Goal: Task Accomplishment & Management: Use online tool/utility

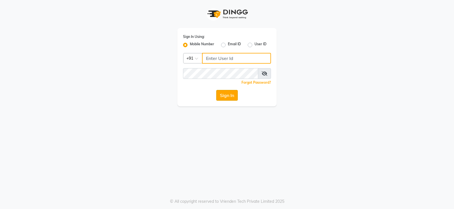
type input "9026627525"
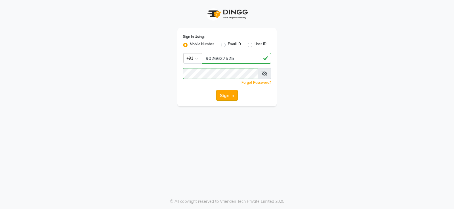
click at [223, 95] on button "Sign In" at bounding box center [227, 95] width 22 height 11
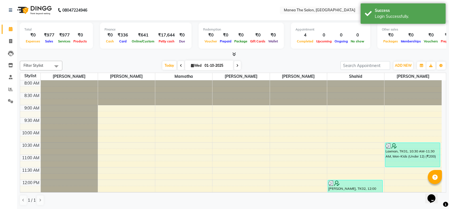
click at [36, 64] on span "Filter Stylist" at bounding box center [34, 65] width 20 height 5
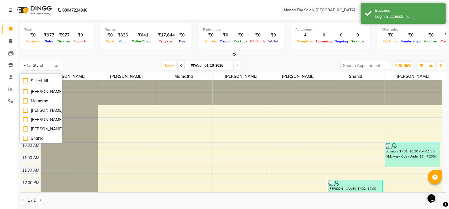
click at [48, 64] on span "Filter Stylist" at bounding box center [41, 66] width 43 height 10
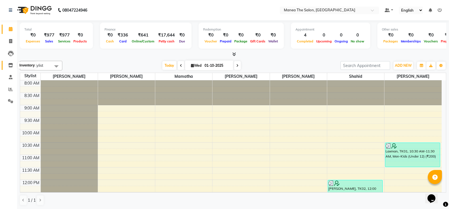
click at [12, 65] on icon at bounding box center [10, 65] width 5 height 4
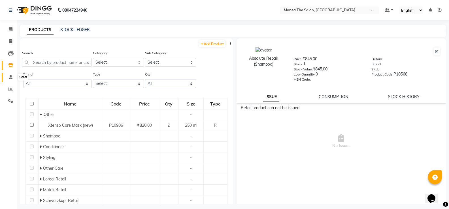
click at [12, 79] on icon at bounding box center [11, 77] width 4 height 4
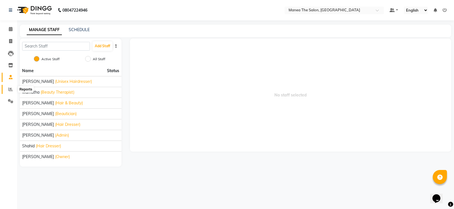
click at [12, 90] on icon at bounding box center [11, 89] width 4 height 4
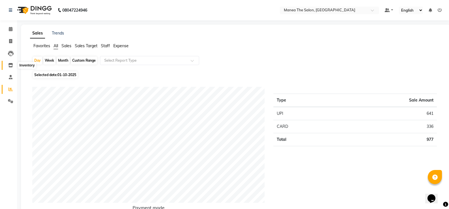
click at [11, 65] on icon at bounding box center [10, 65] width 5 height 4
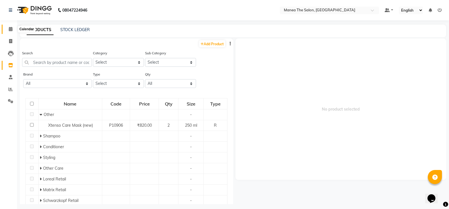
click at [10, 29] on icon at bounding box center [11, 29] width 4 height 4
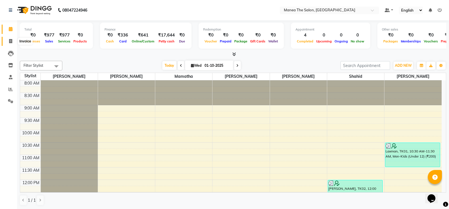
click at [8, 43] on span at bounding box center [11, 41] width 10 height 7
select select "service"
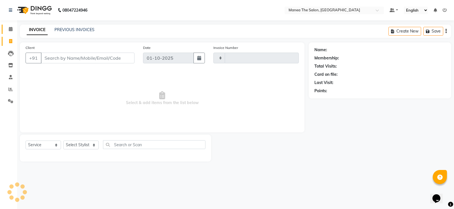
type input "1966"
select select "5514"
click at [88, 145] on select "Select Stylist [PERSON_NAME] [PERSON_NAME] [PERSON_NAME] [PERSON_NAME] [PERSON_…" at bounding box center [80, 145] width 35 height 9
select select "91732"
click at [63, 141] on select "Select Stylist [PERSON_NAME] [PERSON_NAME] [PERSON_NAME] [PERSON_NAME] [PERSON_…" at bounding box center [80, 145] width 35 height 9
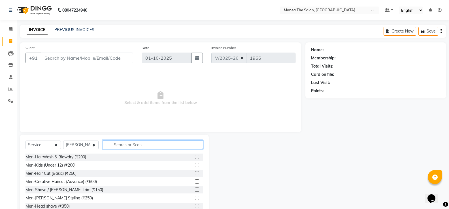
click at [129, 145] on input "text" at bounding box center [153, 145] width 100 height 9
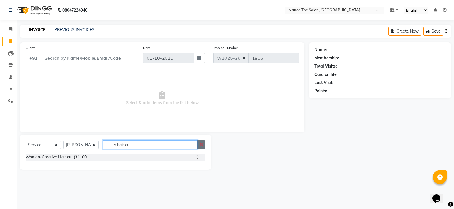
type input "v hair cut"
click at [202, 147] on icon "button" at bounding box center [201, 145] width 3 height 4
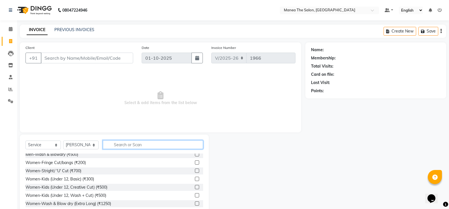
scroll to position [85, 0]
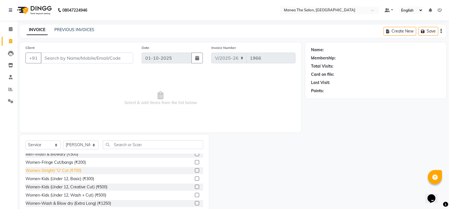
click at [73, 171] on div "Women-Stright/ 'U' Cut (₹700)" at bounding box center [54, 171] width 56 height 6
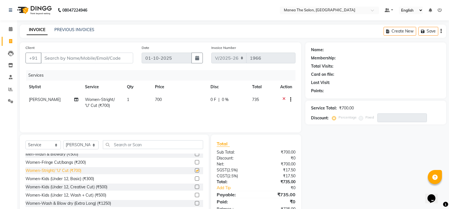
checkbox input "false"
click at [72, 58] on input "Client" at bounding box center [87, 58] width 92 height 11
type input "8"
type input "0"
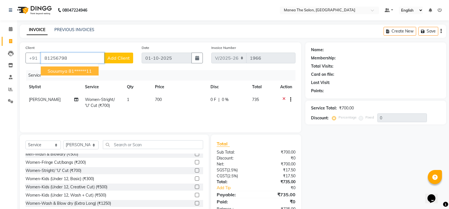
drag, startPoint x: 78, startPoint y: 70, endPoint x: 75, endPoint y: 70, distance: 3.1
click at [77, 70] on ngb-highlight "81******11" at bounding box center [80, 71] width 23 height 6
type input "81******11"
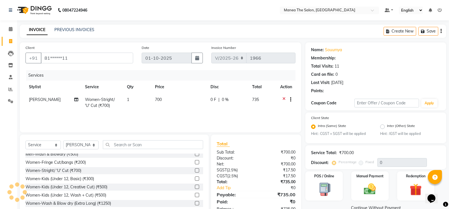
type input "20"
select select "1: Object"
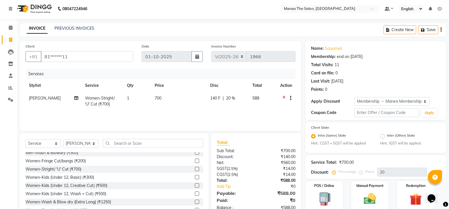
scroll to position [23, 0]
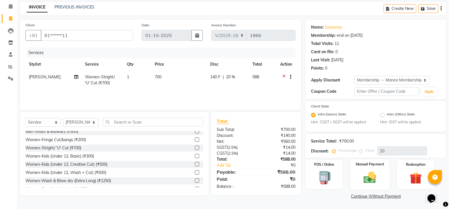
click at [369, 180] on img at bounding box center [370, 178] width 20 height 14
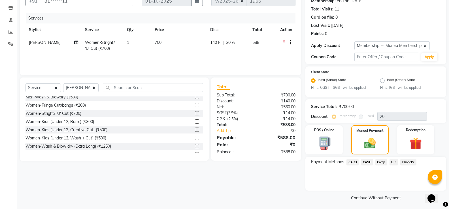
scroll to position [59, 0]
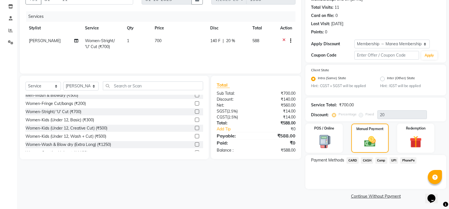
click at [395, 160] on span "UPI" at bounding box center [394, 161] width 9 height 7
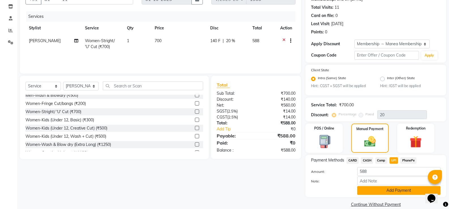
click at [376, 193] on button "Add Payment" at bounding box center [398, 191] width 83 height 9
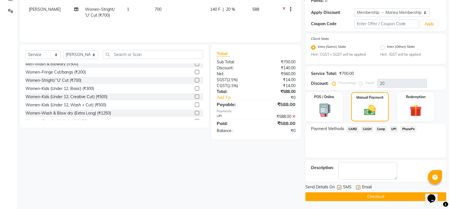
scroll to position [91, 0]
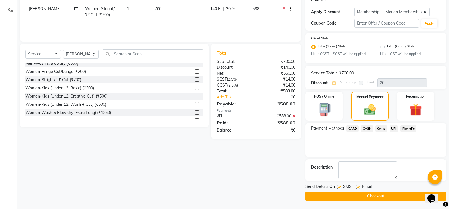
click at [348, 195] on button "Checkout" at bounding box center [376, 196] width 141 height 9
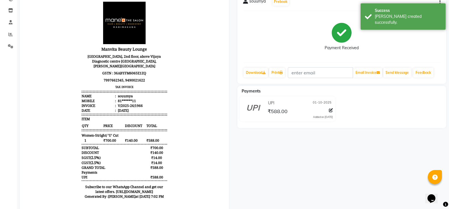
scroll to position [45, 0]
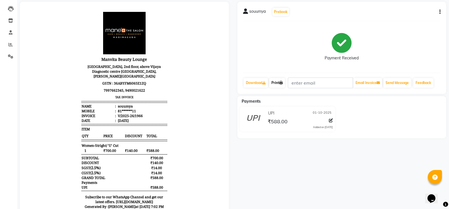
click at [278, 81] on link "Print" at bounding box center [277, 83] width 16 height 10
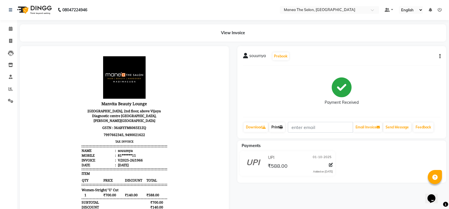
scroll to position [0, 0]
click at [9, 40] on icon at bounding box center [10, 41] width 3 height 4
select select "5514"
select select "service"
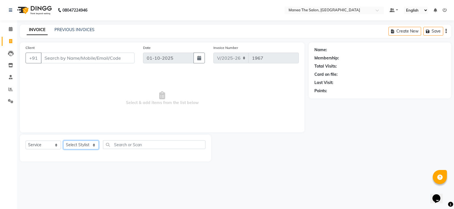
click at [93, 146] on select "Select Stylist [PERSON_NAME] [PERSON_NAME] [PERSON_NAME] [PERSON_NAME] [PERSON_…" at bounding box center [80, 145] width 35 height 9
select select "62913"
click at [63, 141] on select "Select Stylist [PERSON_NAME] [PERSON_NAME] [PERSON_NAME] [PERSON_NAME] [PERSON_…" at bounding box center [80, 145] width 35 height 9
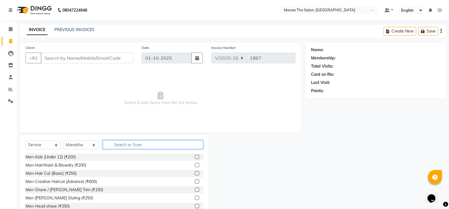
click at [152, 143] on input "text" at bounding box center [153, 145] width 100 height 9
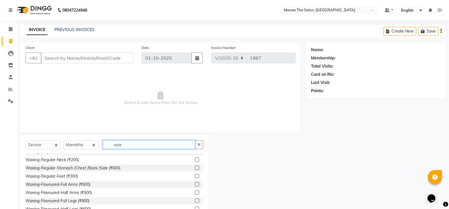
scroll to position [170, 0]
type input "wax"
click at [195, 184] on label at bounding box center [197, 184] width 4 height 4
click at [195, 184] on input "checkbox" at bounding box center [197, 185] width 4 height 4
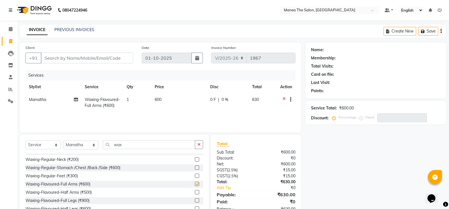
click at [195, 184] on label at bounding box center [197, 184] width 4 height 4
click at [195, 184] on input "checkbox" at bounding box center [197, 185] width 4 height 4
checkbox input "false"
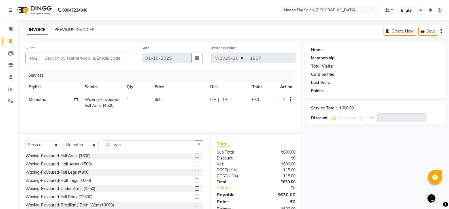
click at [195, 180] on label at bounding box center [197, 181] width 4 height 4
click at [195, 180] on input "checkbox" at bounding box center [197, 181] width 4 height 4
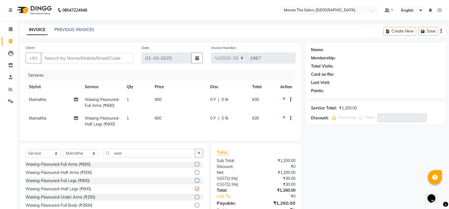
checkbox input "false"
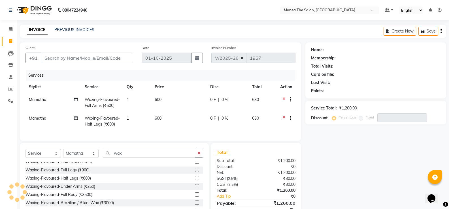
scroll to position [219, 0]
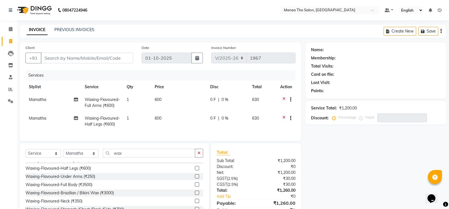
click at [195, 179] on label at bounding box center [197, 177] width 4 height 4
click at [195, 179] on input "checkbox" at bounding box center [197, 177] width 4 height 4
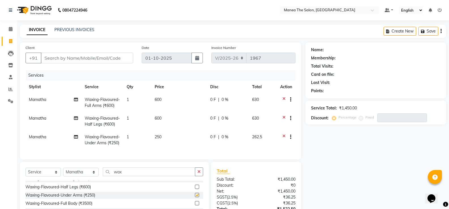
checkbox input "false"
click at [132, 177] on input "wax" at bounding box center [149, 172] width 92 height 9
type input "w"
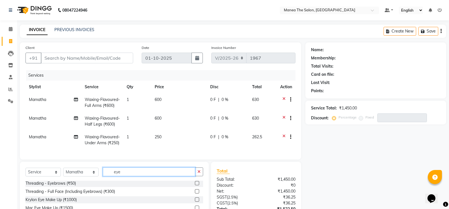
scroll to position [1, 0]
type input "eye"
click at [198, 177] on button "button" at bounding box center [199, 172] width 8 height 9
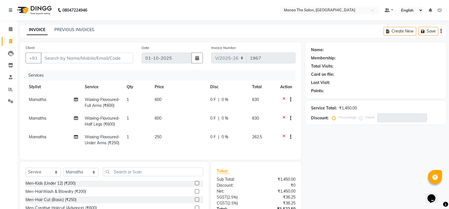
click at [286, 117] on div at bounding box center [289, 119] width 6 height 7
click at [284, 116] on icon at bounding box center [284, 119] width 3 height 7
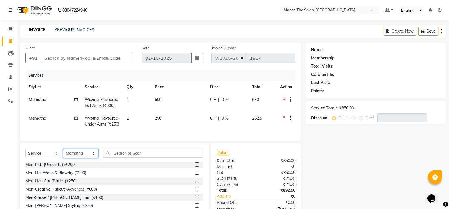
click at [93, 158] on select "Select Stylist [PERSON_NAME] [PERSON_NAME] [PERSON_NAME] [PERSON_NAME] [PERSON_…" at bounding box center [80, 153] width 35 height 9
select select "90675"
click at [63, 158] on select "Select Stylist [PERSON_NAME] [PERSON_NAME] [PERSON_NAME] [PERSON_NAME] [PERSON_…" at bounding box center [80, 153] width 35 height 9
click at [195, 183] on label at bounding box center [197, 181] width 4 height 4
click at [195, 183] on input "checkbox" at bounding box center [197, 182] width 4 height 4
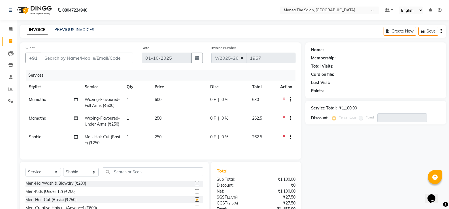
checkbox input "false"
click at [115, 61] on input "Client" at bounding box center [87, 58] width 92 height 11
type input "9"
type input "0"
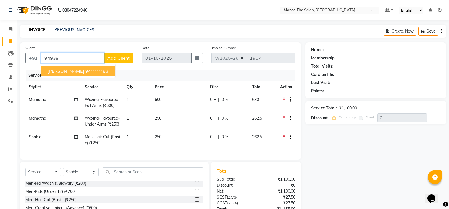
click at [86, 70] on ngb-highlight "94******83" at bounding box center [96, 71] width 23 height 6
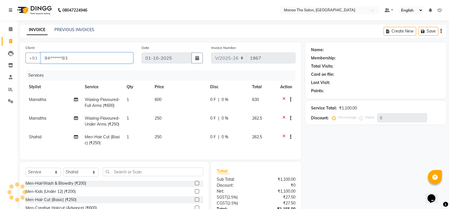
type input "94******83"
select select "1: Object"
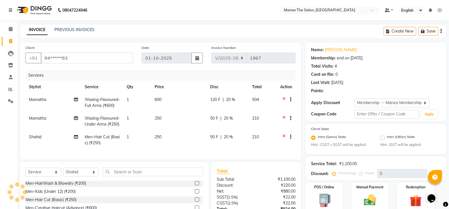
type input "20"
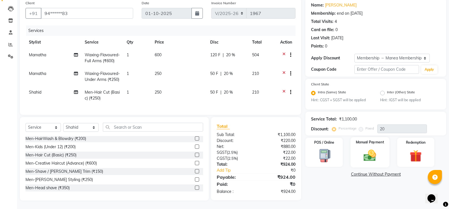
click at [369, 149] on img at bounding box center [370, 156] width 20 height 14
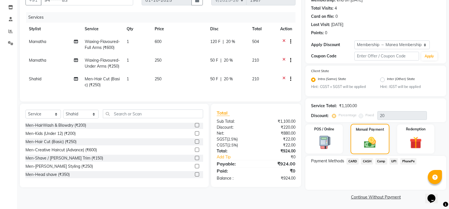
scroll to position [59, 0]
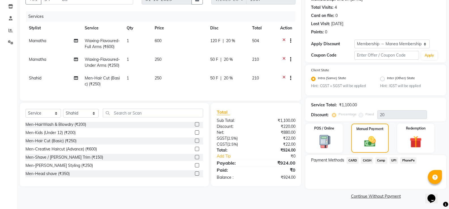
click at [393, 161] on span "UPI" at bounding box center [394, 161] width 9 height 7
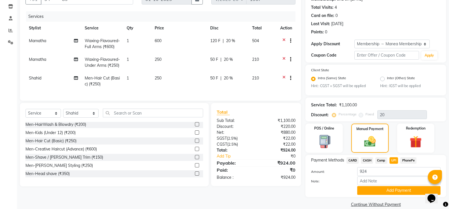
scroll to position [67, 0]
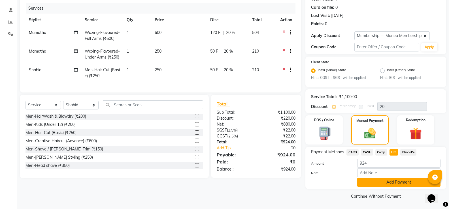
click at [398, 181] on button "Add Payment" at bounding box center [398, 182] width 83 height 9
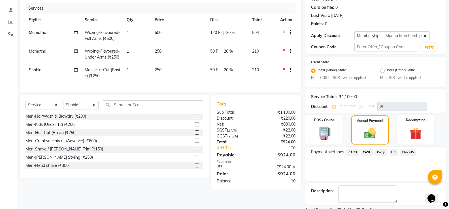
scroll to position [91, 0]
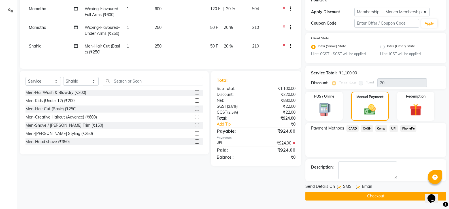
click at [394, 195] on button "Checkout" at bounding box center [376, 196] width 141 height 9
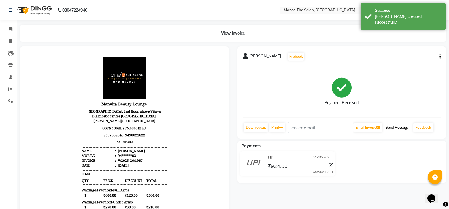
click at [405, 127] on button "Send Message" at bounding box center [398, 128] width 28 height 10
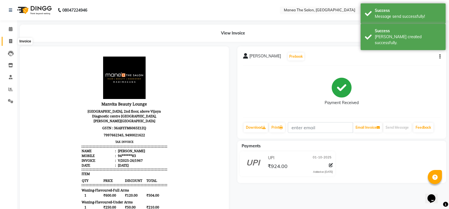
click at [9, 41] on icon at bounding box center [10, 41] width 3 height 4
select select "5514"
select select "service"
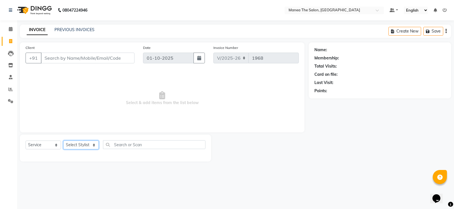
click at [94, 146] on select "Select Stylist [PERSON_NAME] [PERSON_NAME] [PERSON_NAME] [PERSON_NAME] [PERSON_…" at bounding box center [80, 145] width 35 height 9
select select "81963"
click at [63, 141] on select "Select Stylist [PERSON_NAME] [PERSON_NAME] [PERSON_NAME] [PERSON_NAME] [PERSON_…" at bounding box center [80, 145] width 35 height 9
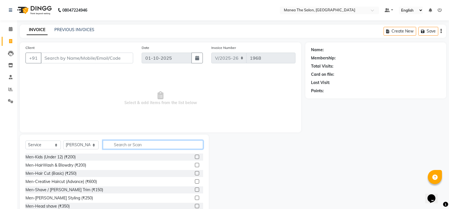
click at [131, 145] on input "text" at bounding box center [153, 145] width 100 height 9
type input "eye"
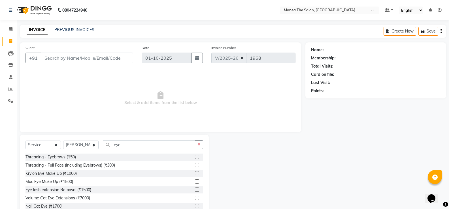
click at [195, 158] on label at bounding box center [197, 157] width 4 height 4
click at [195, 158] on input "checkbox" at bounding box center [197, 158] width 4 height 4
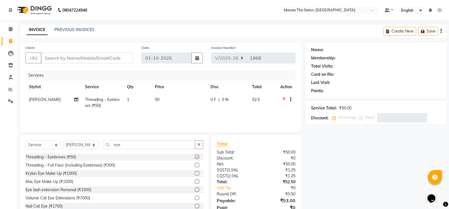
checkbox input "false"
click at [121, 57] on input "Client" at bounding box center [87, 58] width 92 height 11
type input "7"
type input "0"
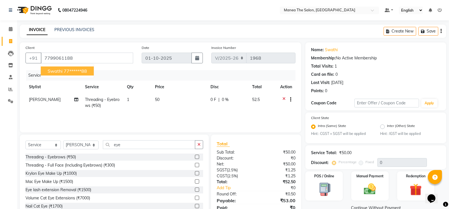
click at [86, 69] on ngb-highlight "77******88" at bounding box center [75, 71] width 23 height 6
type input "77******88"
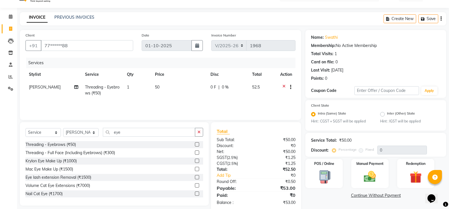
scroll to position [23, 0]
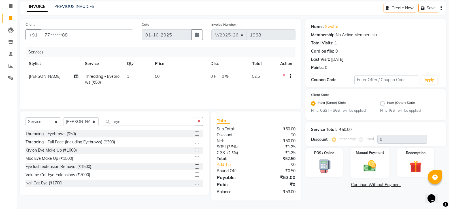
click at [369, 168] on img at bounding box center [370, 166] width 20 height 14
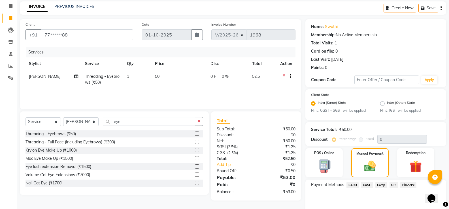
click at [394, 185] on span "UPI" at bounding box center [394, 185] width 9 height 7
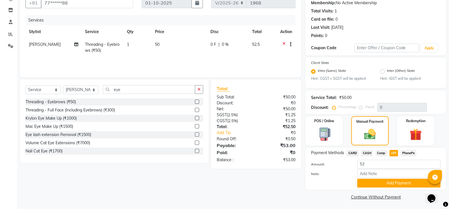
scroll to position [56, 0]
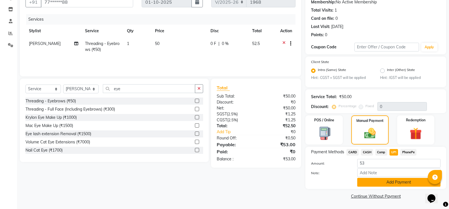
click at [395, 183] on button "Add Payment" at bounding box center [398, 182] width 83 height 9
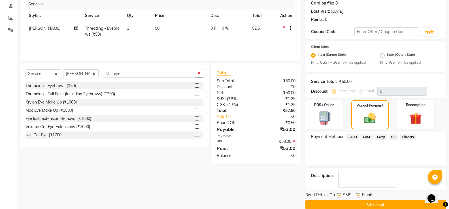
scroll to position [80, 0]
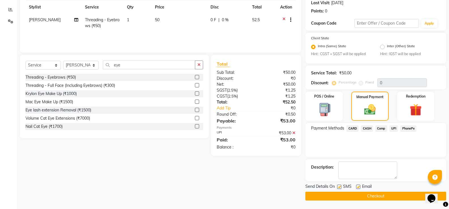
click at [393, 195] on button "Checkout" at bounding box center [376, 196] width 141 height 9
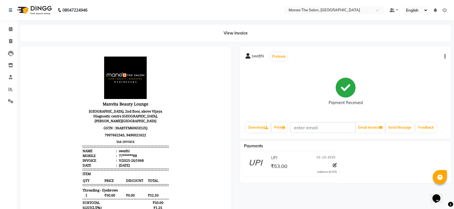
select select "5514"
select select "service"
